Goal: Task Accomplishment & Management: Complete application form

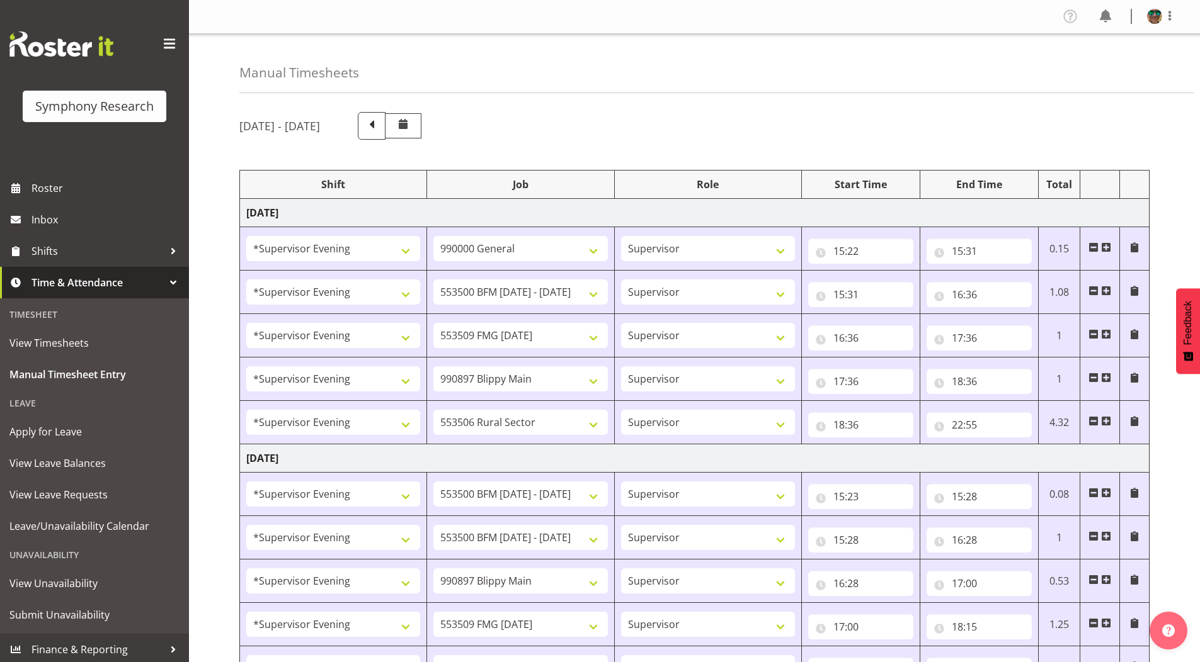
select select "4583"
select select "743"
select select "4583"
select select "10242"
select select "4583"
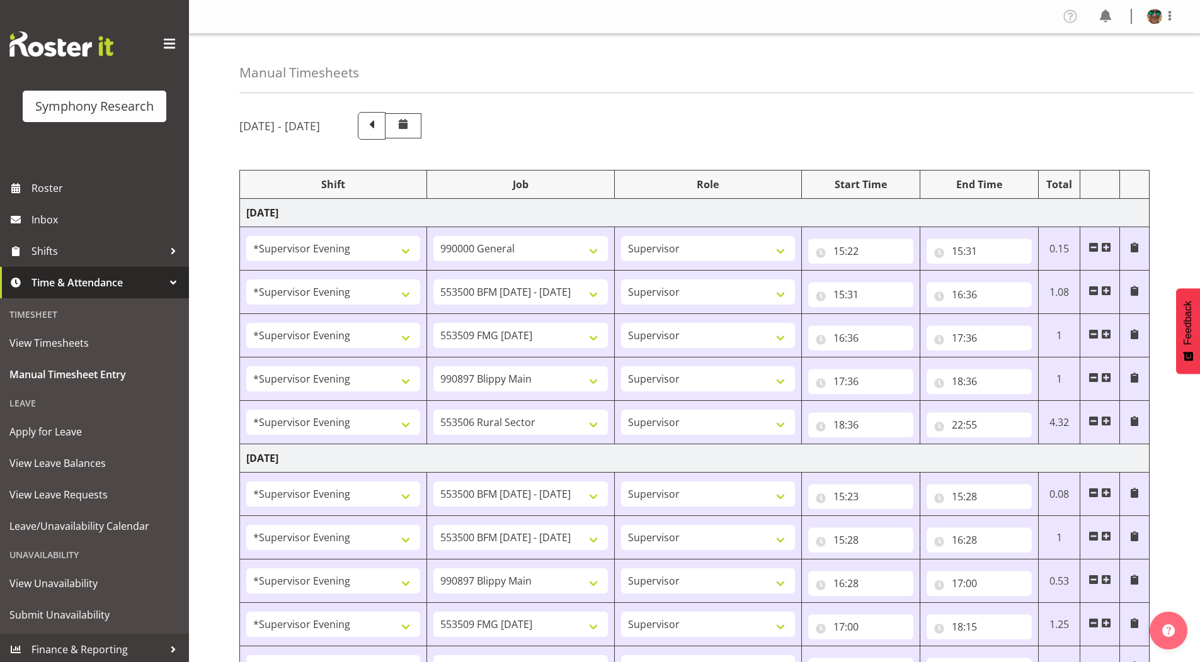
select select "10585"
select select "4583"
select select "10631"
select select "4583"
select select "10587"
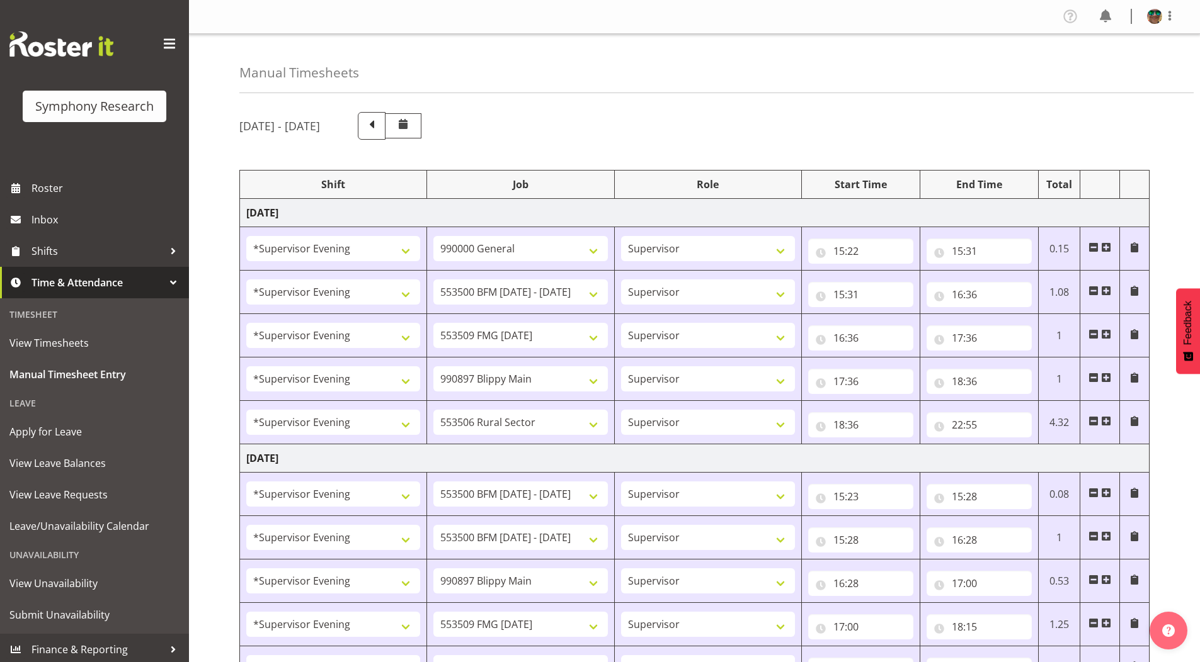
select select "4583"
select select "10242"
select select "4583"
select select "10242"
select select "4583"
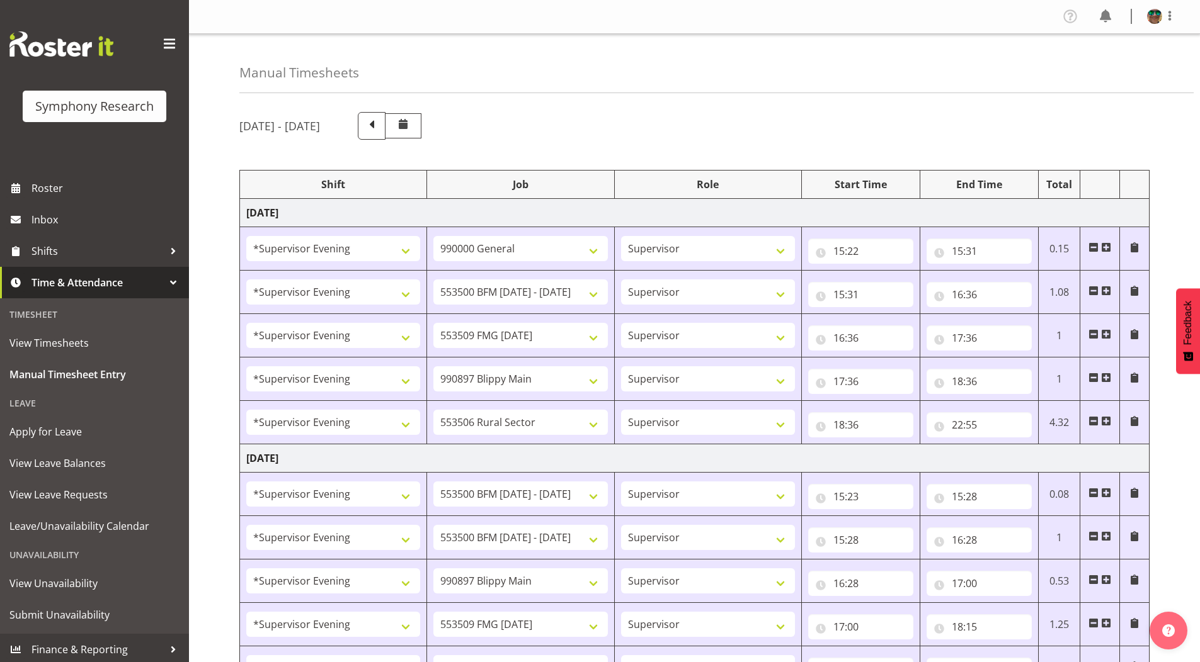
select select "10631"
select select "4583"
select select "10585"
select select "4583"
select select "10587"
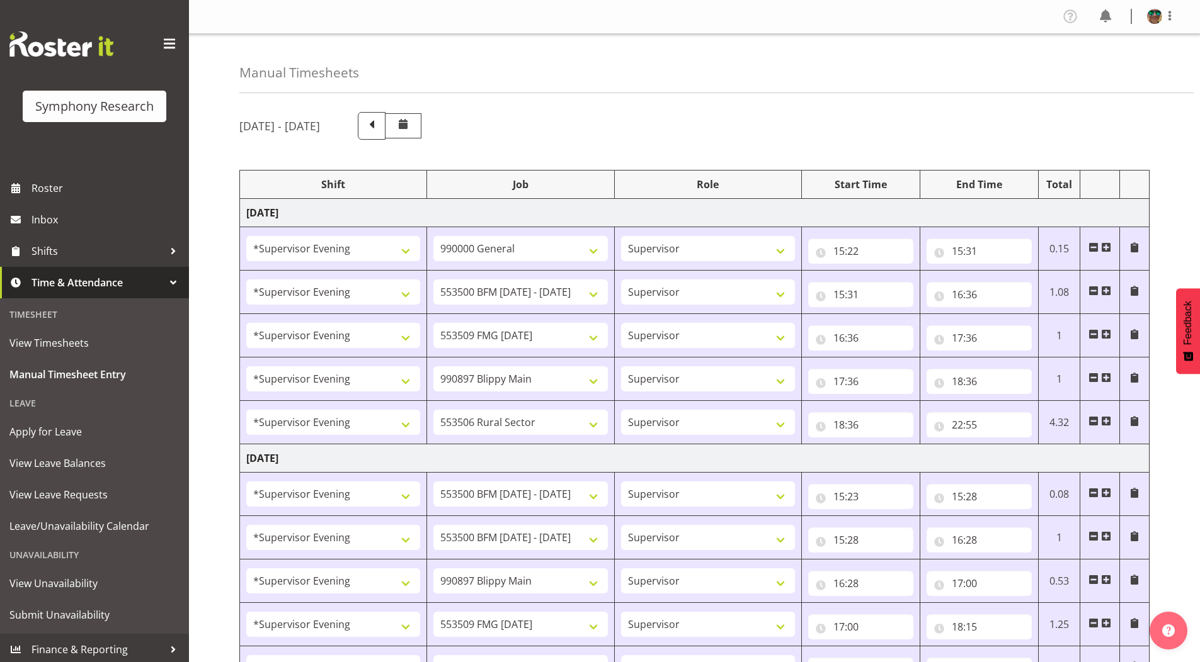
select select "1607"
select select "743"
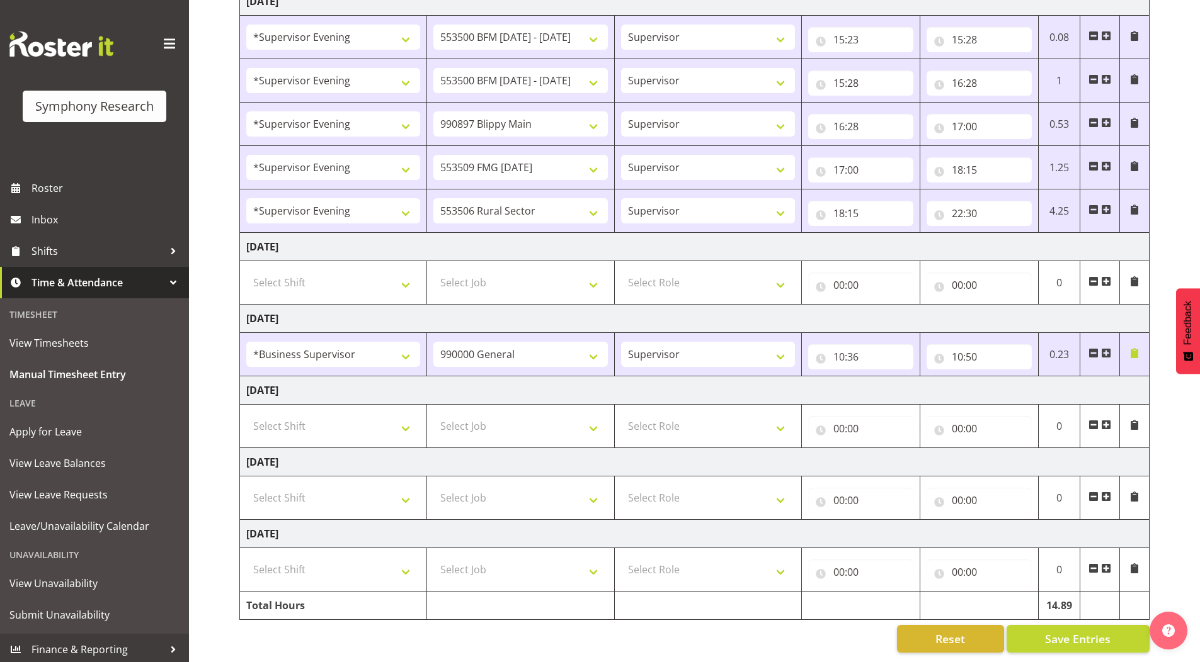
scroll to position [465, 0]
click at [1106, 348] on span at bounding box center [1106, 353] width 10 height 10
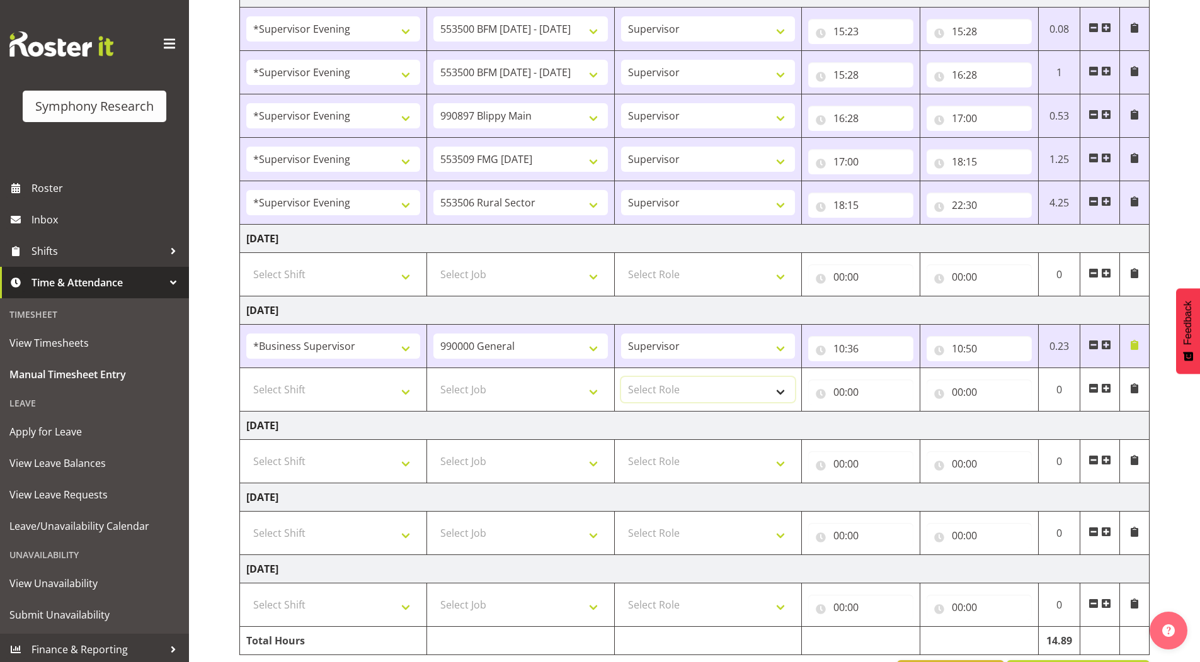
click at [668, 383] on select "Select Role Supervisor Briefing Interviewing" at bounding box center [708, 389] width 174 height 25
select select "45"
click at [621, 377] on select "Select Role Supervisor Briefing Interviewing" at bounding box center [708, 389] width 174 height 25
click at [460, 382] on select "Select Job 550060 IF Admin 553492 World Poll Aus Wave 2 Main 2025 553493 World …" at bounding box center [520, 389] width 174 height 25
select select "10585"
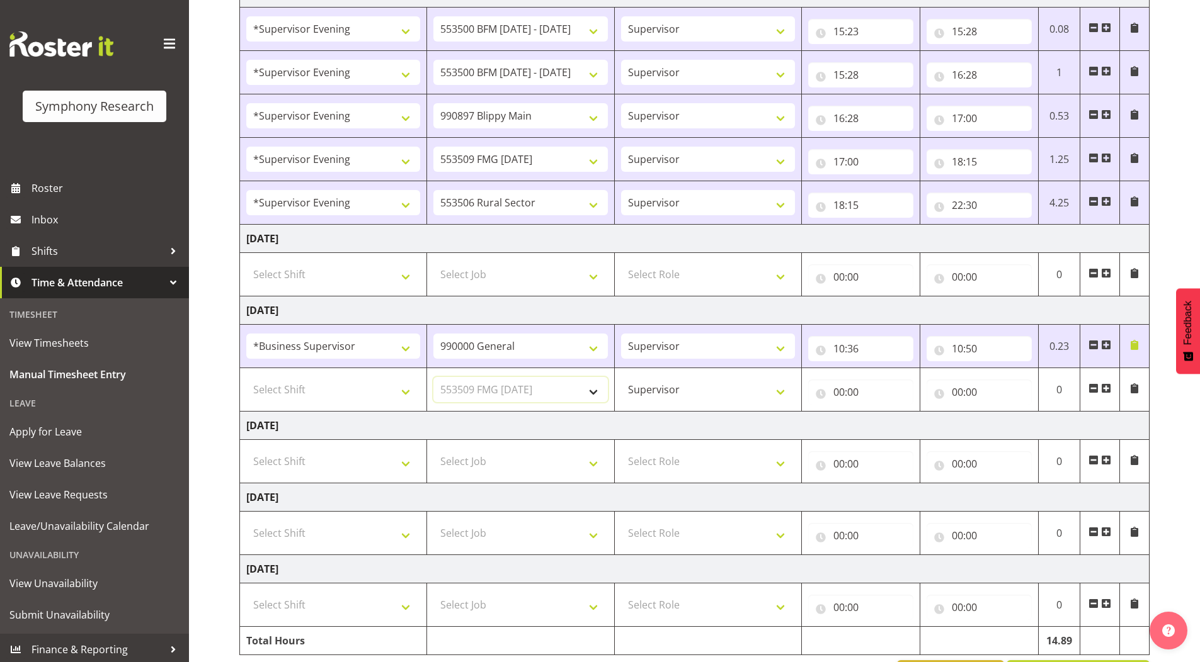
click at [433, 377] on select "Select Job 550060 IF Admin 553492 World Poll Aus Wave 2 Main 2025 553493 World …" at bounding box center [520, 389] width 174 height 25
click at [317, 382] on select "Select Shift !!Weekend Residential (Roster IT Shift Label) *Business 9/10am ~ 4…" at bounding box center [333, 389] width 174 height 25
select select "1607"
click at [246, 377] on select "Select Shift !!Weekend Residential (Roster IT Shift Label) *Business 9/10am ~ 4…" at bounding box center [333, 389] width 174 height 25
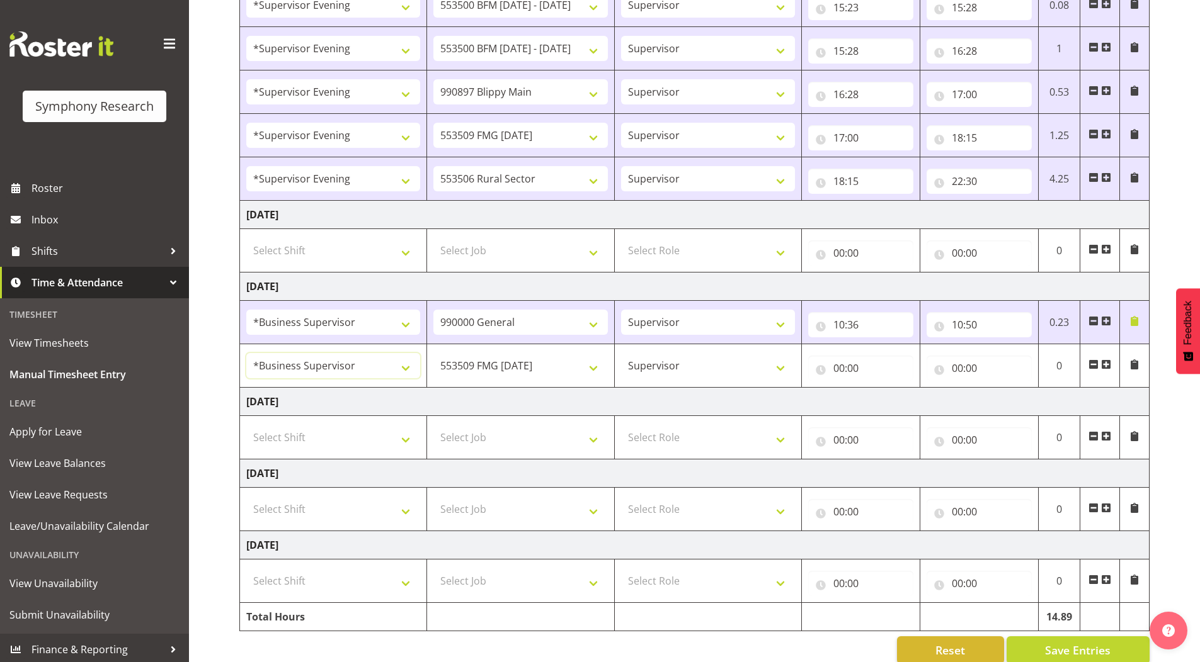
scroll to position [510, 0]
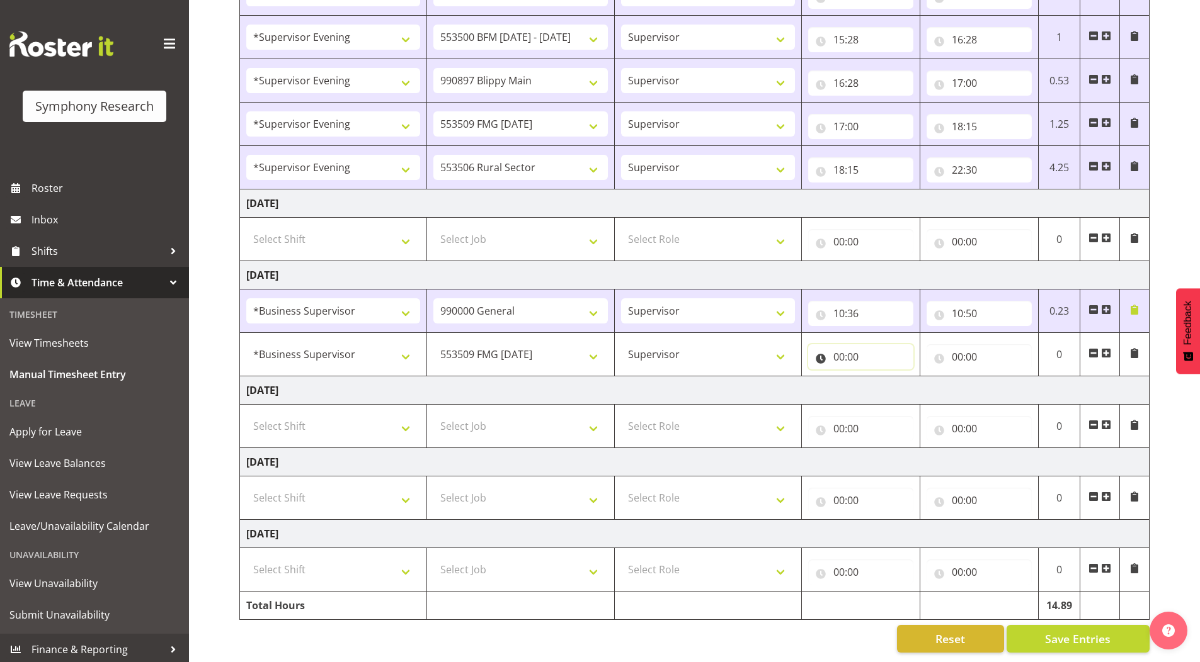
click at [836, 350] on input "00:00" at bounding box center [860, 356] width 105 height 25
click at [889, 380] on select "00 01 02 03 04 05 06 07 08 09 10 11 12 13 14 15 16 17 18 19 20 21 22 23" at bounding box center [894, 389] width 28 height 25
select select "10"
click at [880, 377] on select "00 01 02 03 04 05 06 07 08 09 10 11 12 13 14 15 16 17 18 19 20 21 22 23" at bounding box center [894, 389] width 28 height 25
type input "10:00"
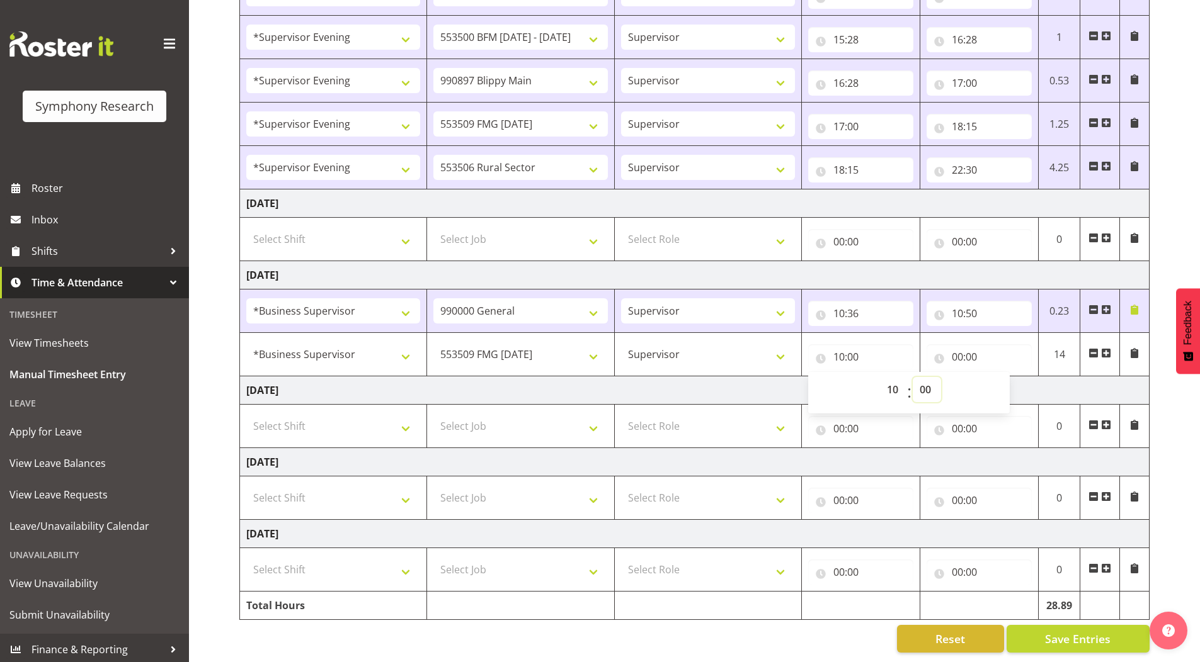
click at [925, 377] on select "00 01 02 03 04 05 06 07 08 09 10 11 12 13 14 15 16 17 18 19 20 21 22 23 24 25 2…" at bounding box center [926, 389] width 28 height 25
drag, startPoint x: 928, startPoint y: 387, endPoint x: 926, endPoint y: 373, distance: 14.0
click at [928, 387] on select "00 01 02 03 04 05 06 07 08 09 10 11 12 13 14 15 16 17 18 19 20 21 22 23 24 25 2…" at bounding box center [926, 389] width 28 height 25
select select "50"
click at [912, 377] on select "00 01 02 03 04 05 06 07 08 09 10 11 12 13 14 15 16 17 18 19 20 21 22 23 24 25 2…" at bounding box center [926, 389] width 28 height 25
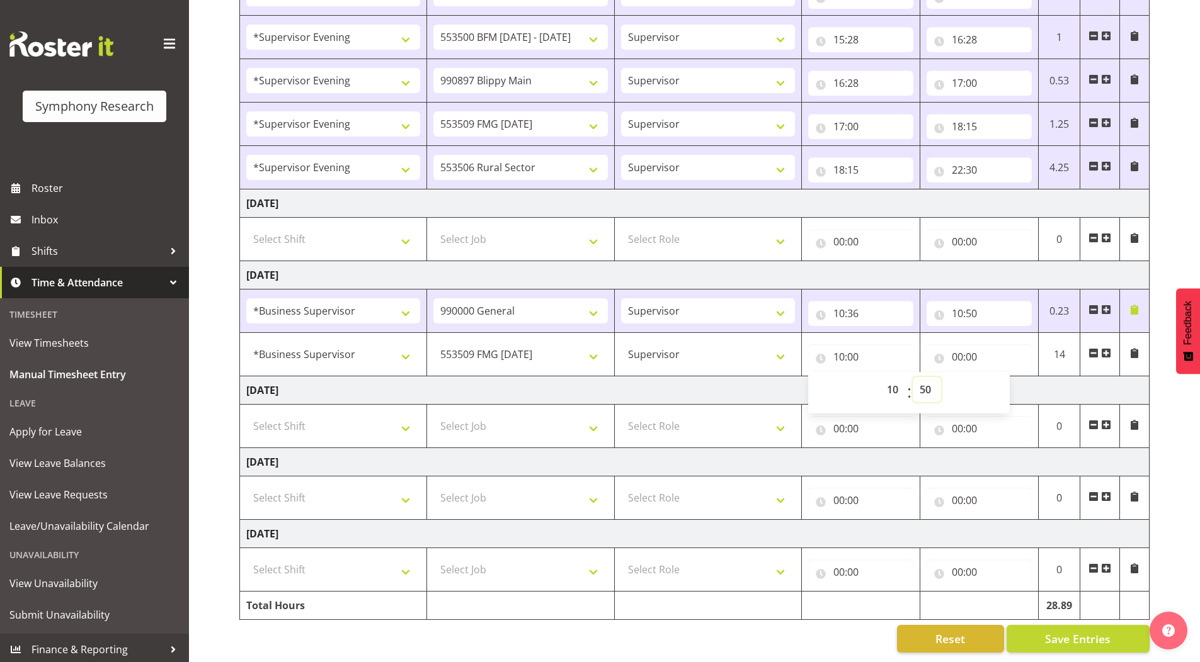
type input "10:50"
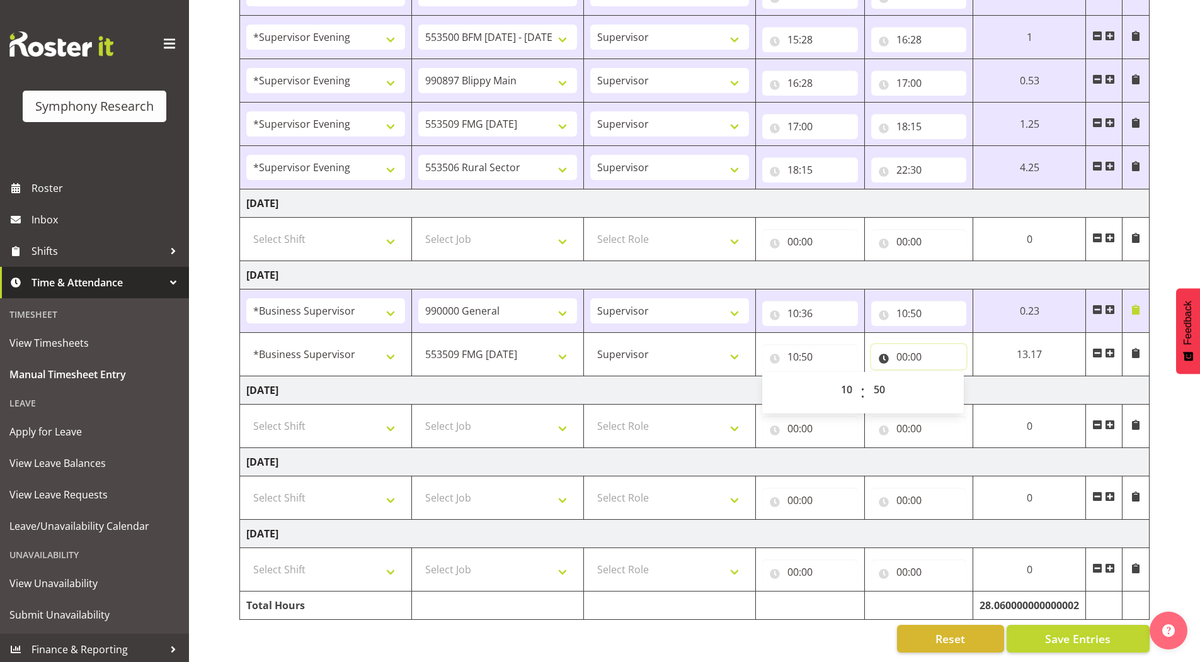
click at [903, 349] on input "00:00" at bounding box center [919, 356] width 96 height 25
drag, startPoint x: 950, startPoint y: 385, endPoint x: 953, endPoint y: 368, distance: 17.3
click at [951, 385] on select "00 01 02 03 04 05 06 07 08 09 10 11 12 13 14 15 16 17 18 19 20 21 22 23" at bounding box center [957, 389] width 28 height 25
select select "14"
click at [943, 377] on select "00 01 02 03 04 05 06 07 08 09 10 11 12 13 14 15 16 17 18 19 20 21 22 23" at bounding box center [957, 389] width 28 height 25
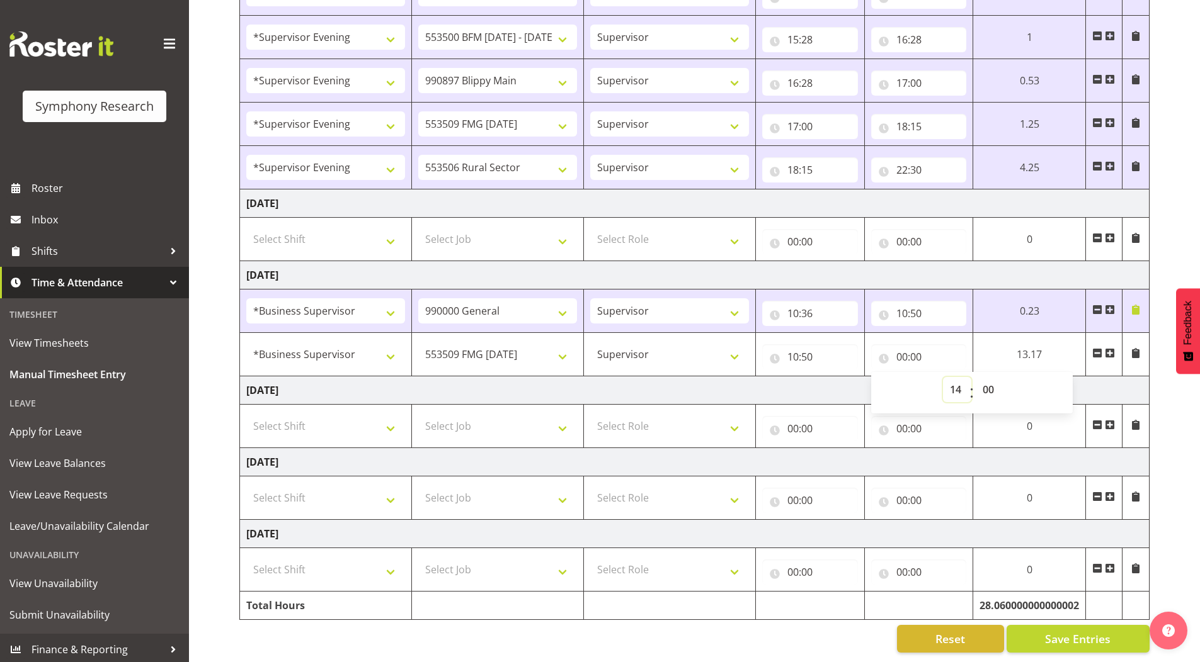
type input "14:00"
click at [1182, 217] on div "[DATE] - [DATE] Shift Job Role Start Time End Time Total [DATE] !!Weekend Resid…" at bounding box center [719, 132] width 960 height 1060
click at [1135, 348] on span at bounding box center [1135, 353] width 10 height 10
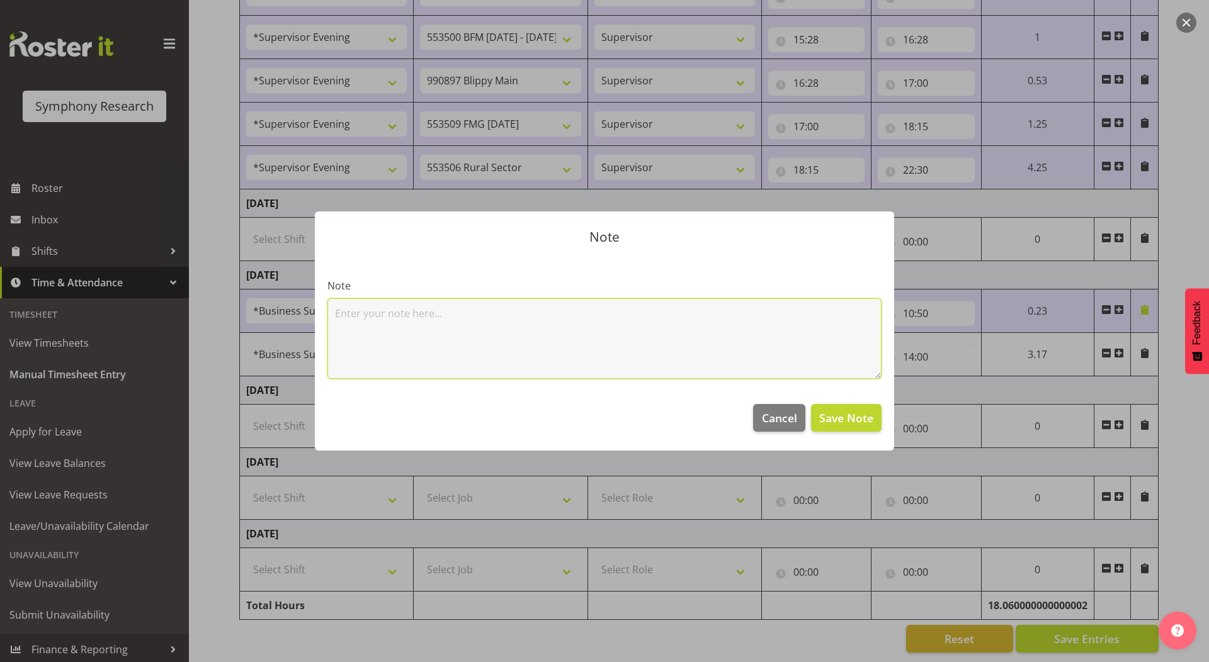
click at [475, 332] on textarea at bounding box center [604, 338] width 554 height 81
type textarea "9 FMG"
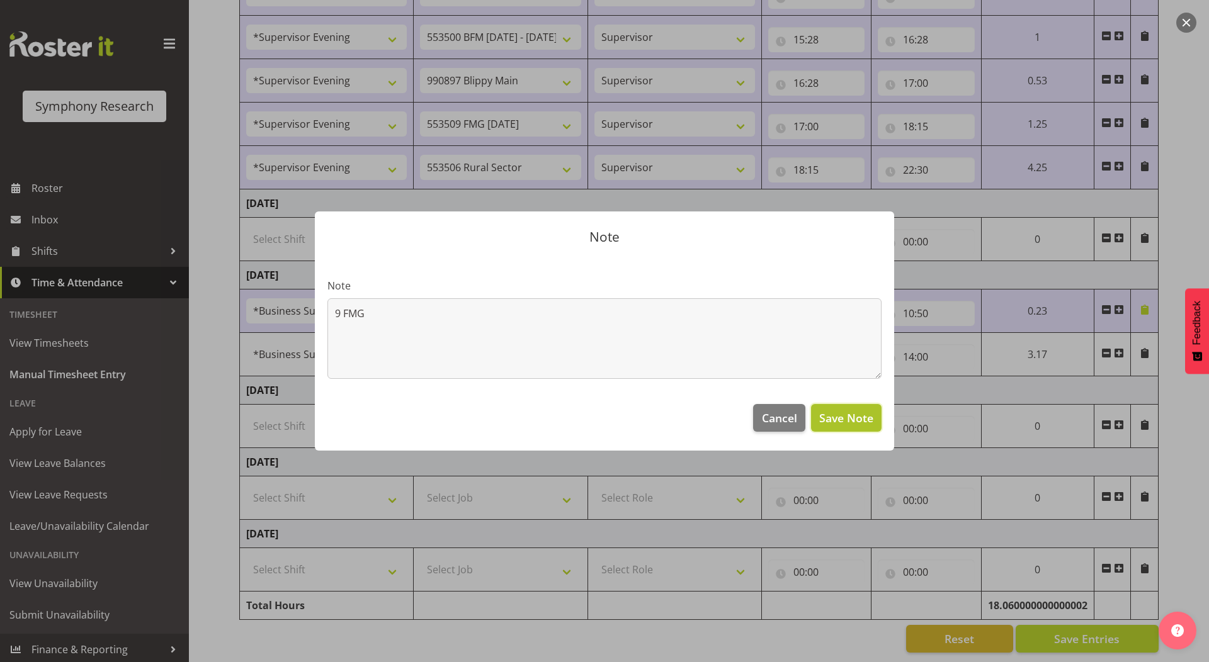
click at [843, 424] on span "Save Note" at bounding box center [846, 418] width 54 height 16
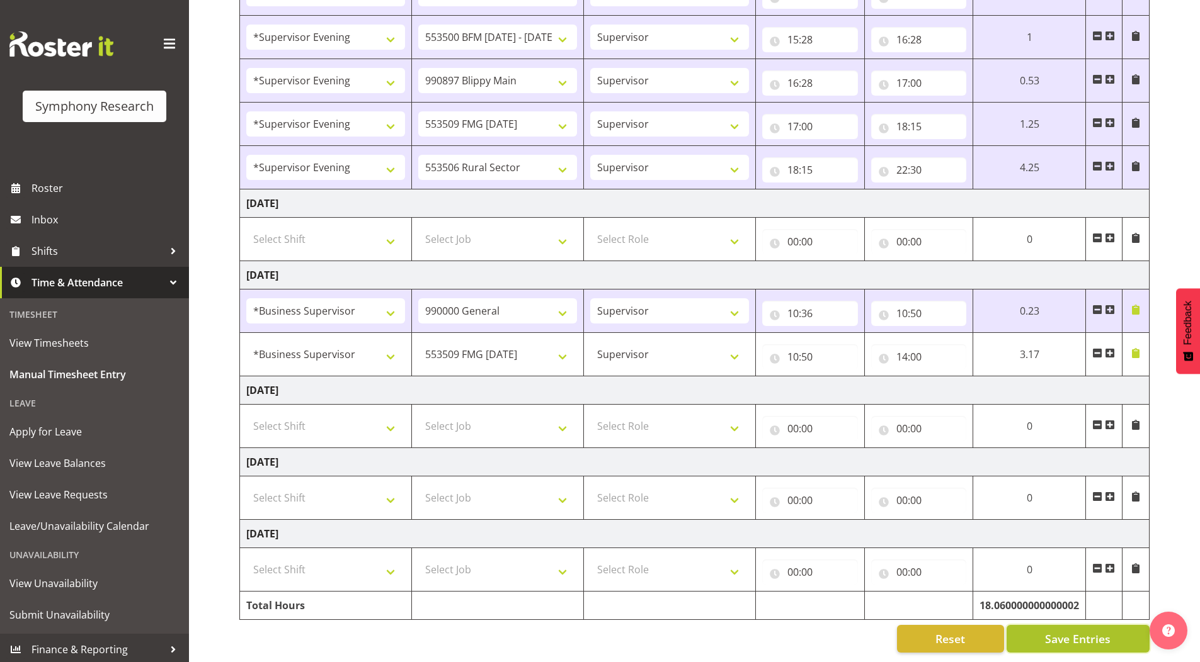
click at [1038, 625] on button "Save Entries" at bounding box center [1077, 639] width 143 height 28
